Goal: Navigation & Orientation: Find specific page/section

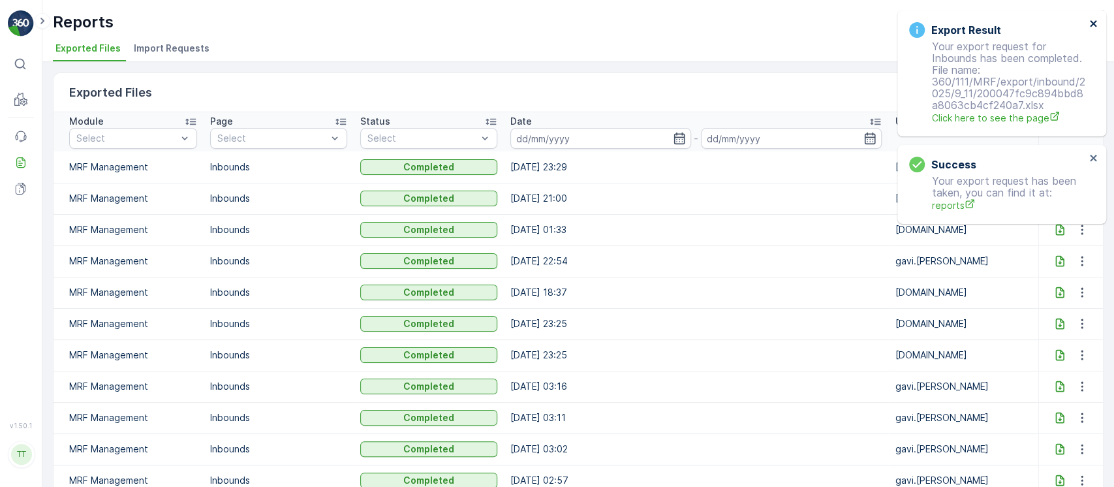
click at [1092, 27] on icon "close" at bounding box center [1093, 23] width 9 height 10
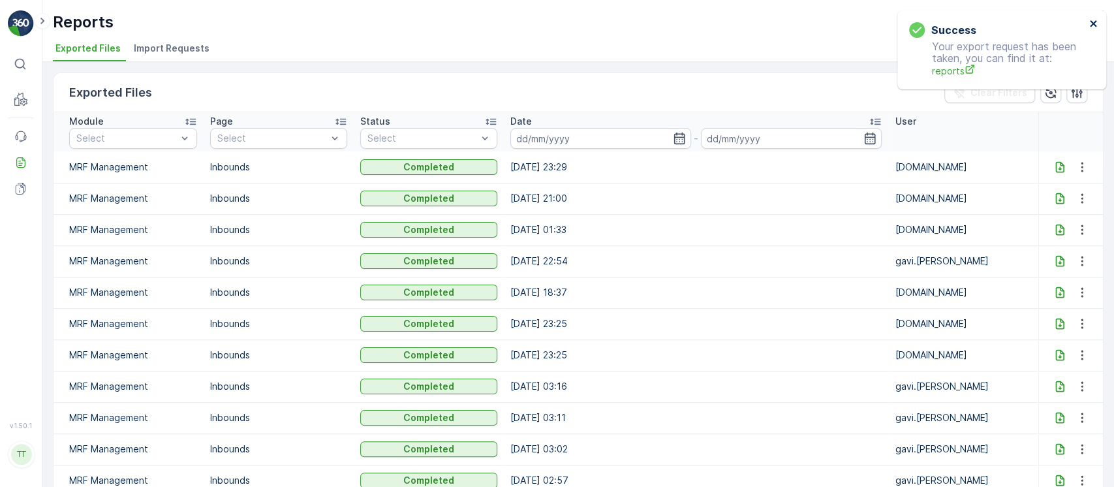
click at [1092, 27] on icon "close" at bounding box center [1093, 23] width 9 height 10
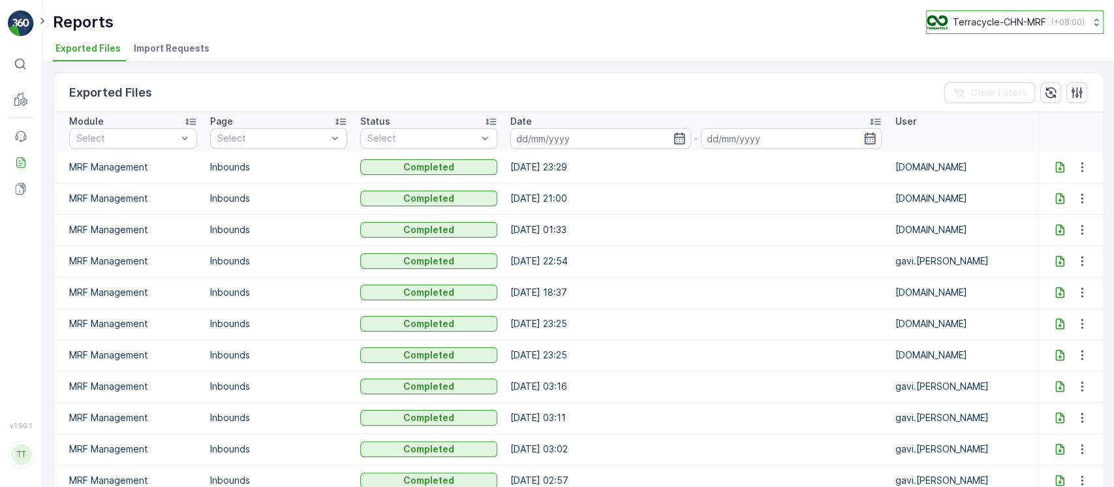
click at [1066, 22] on p "( +08:00 )" at bounding box center [1067, 22] width 33 height 10
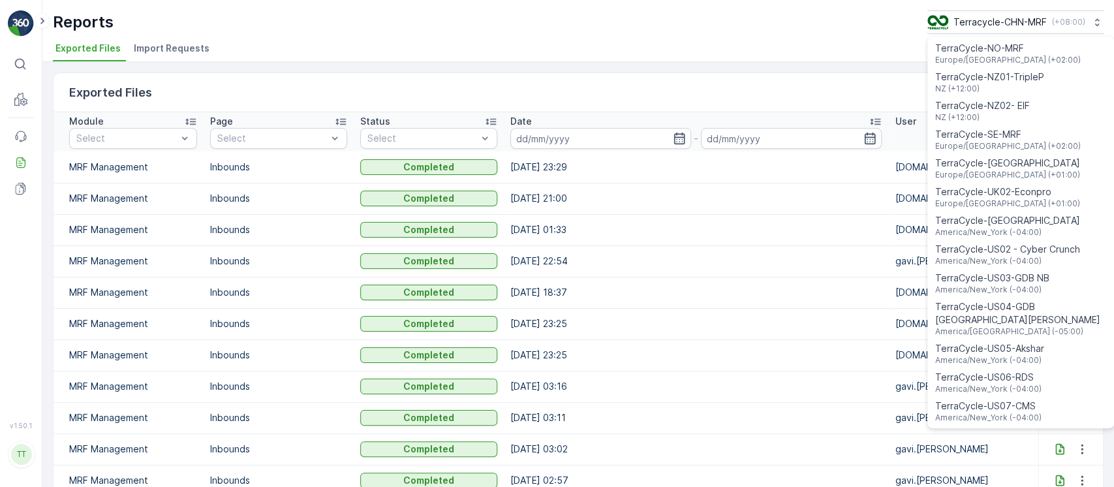
scroll to position [694, 0]
click at [974, 427] on span "TerraCycle-US08-Aurora" at bounding box center [1009, 433] width 148 height 13
